Goal: Task Accomplishment & Management: Use online tool/utility

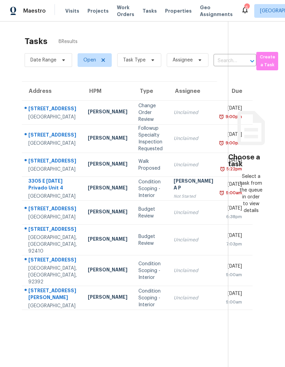
click at [69, 11] on span "Visits" at bounding box center [72, 11] width 14 height 7
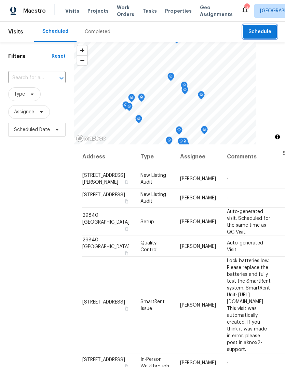
click at [268, 26] on button "Schedule" at bounding box center [260, 32] width 34 height 14
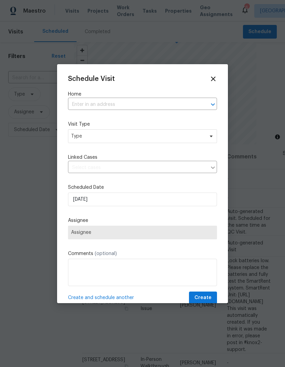
click at [98, 106] on input "text" at bounding box center [133, 104] width 130 height 11
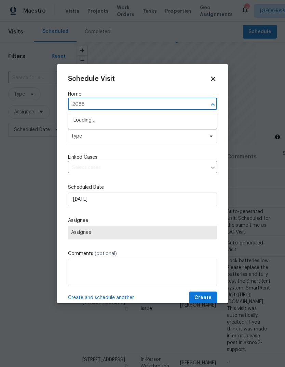
type input "20884"
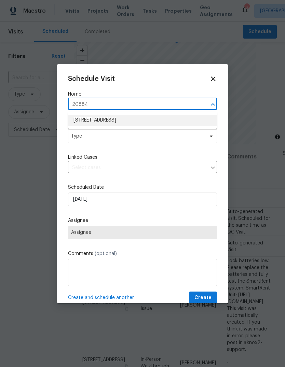
click at [141, 125] on li "[STREET_ADDRESS]" at bounding box center [142, 120] width 149 height 11
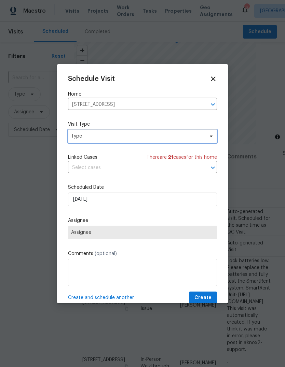
click at [136, 143] on span "Type" at bounding box center [142, 137] width 149 height 14
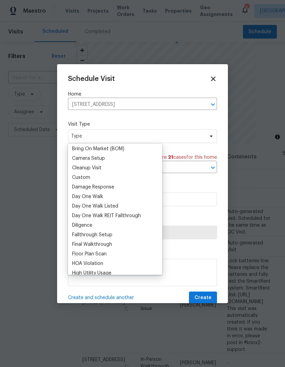
scroll to position [85, 0]
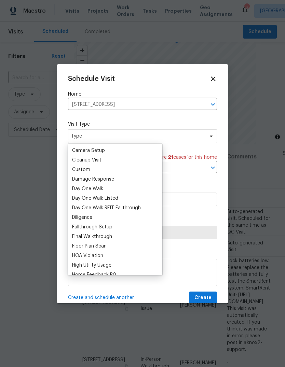
click at [89, 163] on div "Cleanup Visit" at bounding box center [86, 160] width 29 height 7
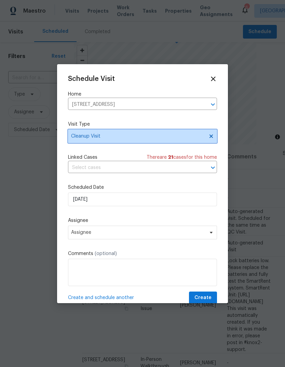
click at [139, 140] on span "Cleanup Visit" at bounding box center [142, 137] width 149 height 14
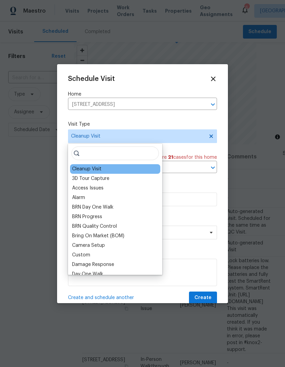
click at [88, 254] on div "Custom" at bounding box center [81, 255] width 18 height 7
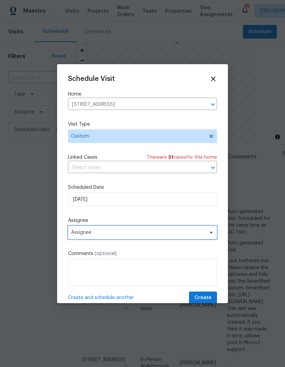
click at [123, 235] on span "Assignee" at bounding box center [138, 232] width 134 height 5
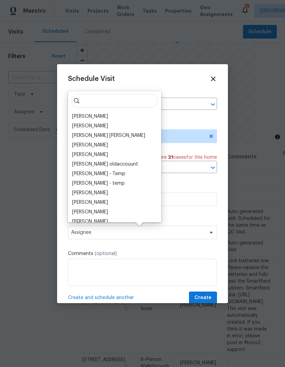
click at [91, 116] on div "[PERSON_NAME]" at bounding box center [90, 116] width 36 height 7
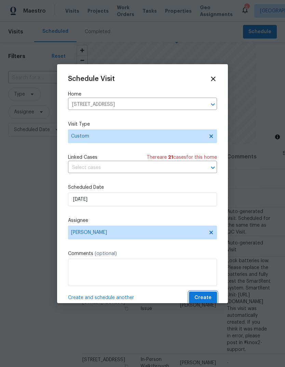
click at [211, 298] on span "Create" at bounding box center [202, 298] width 17 height 9
